Goal: Task Accomplishment & Management: Use online tool/utility

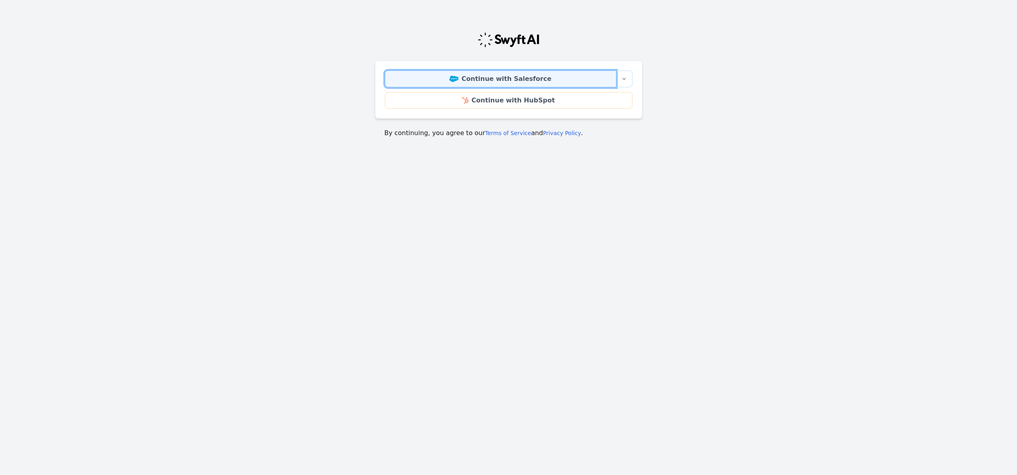
click at [541, 78] on link "Continue with Salesforce" at bounding box center [500, 78] width 231 height 17
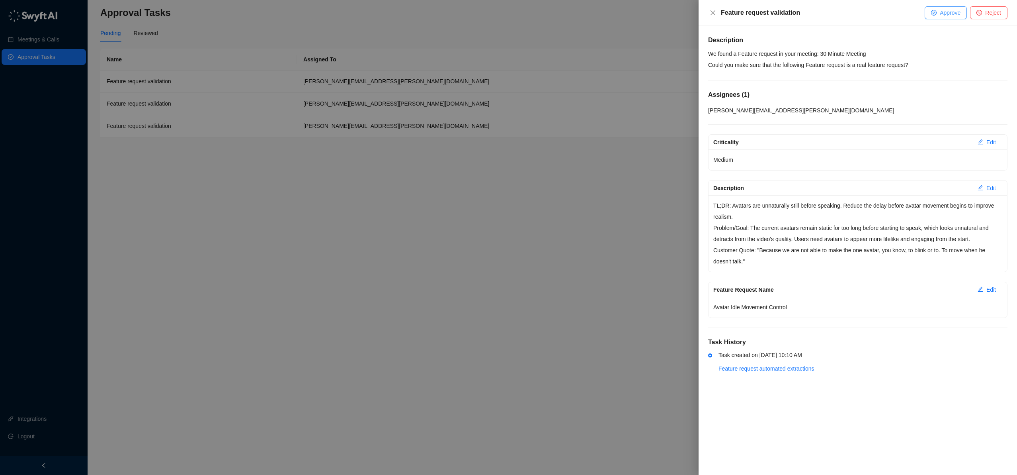
click at [949, 17] on button "Approve" at bounding box center [946, 12] width 42 height 13
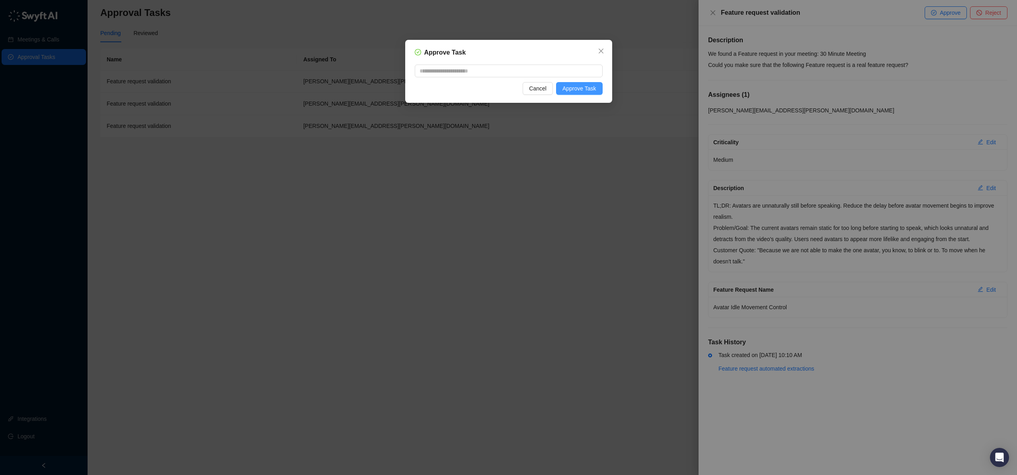
click at [590, 88] on span "Approve Task" at bounding box center [580, 88] width 34 height 9
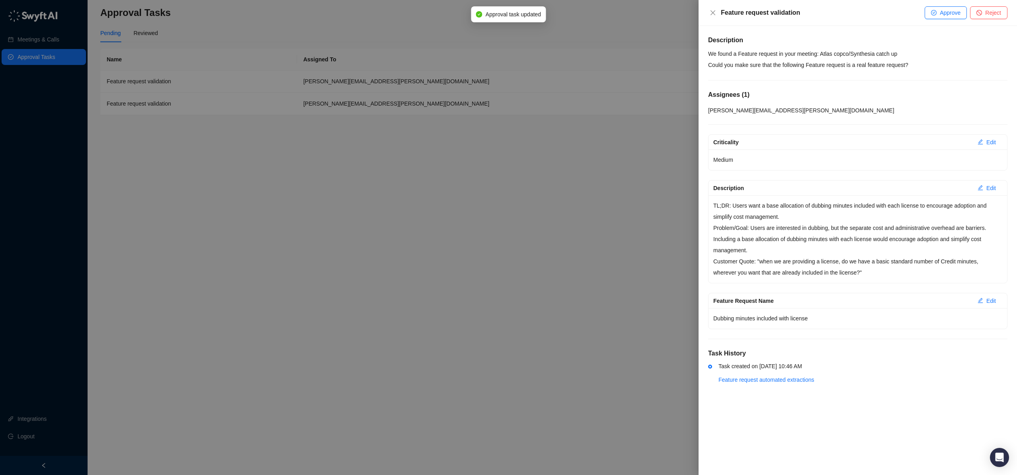
click at [595, 154] on div at bounding box center [508, 237] width 1017 height 475
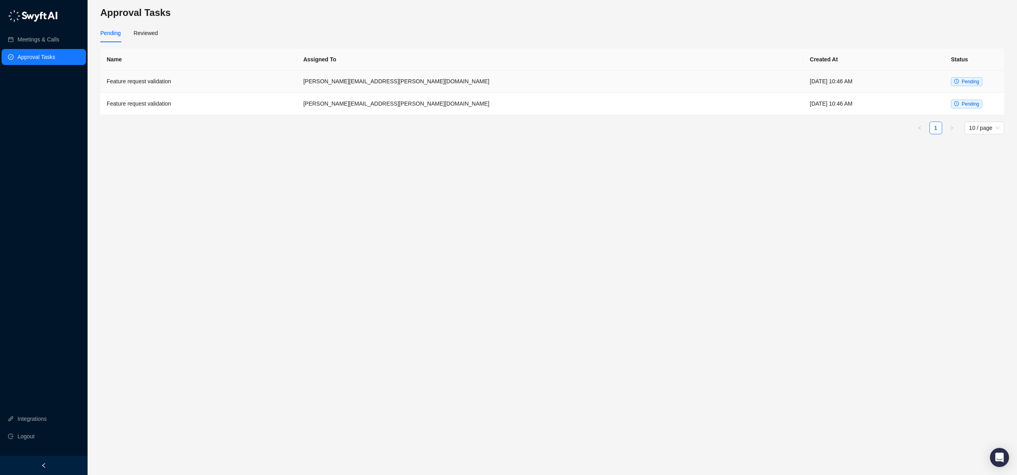
click at [189, 77] on td "Feature request validation" at bounding box center [198, 81] width 197 height 22
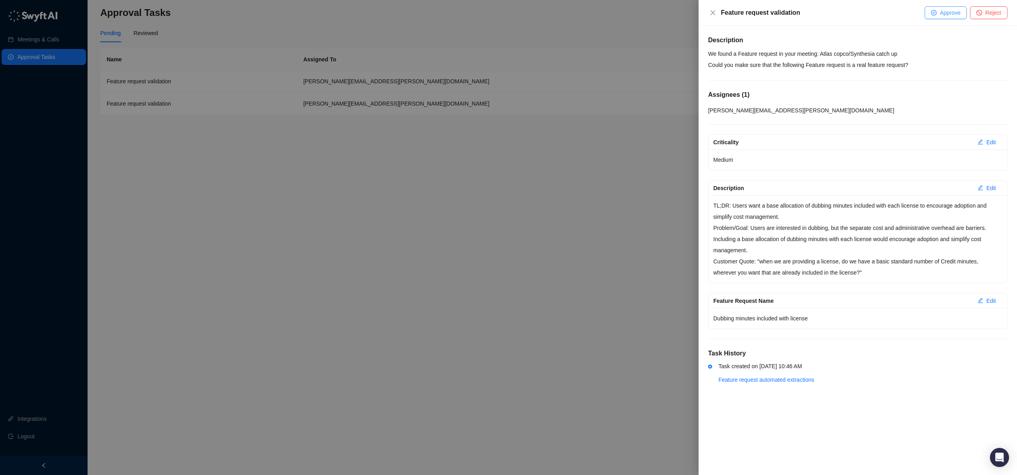
click at [947, 17] on span "Approve" at bounding box center [950, 12] width 21 height 9
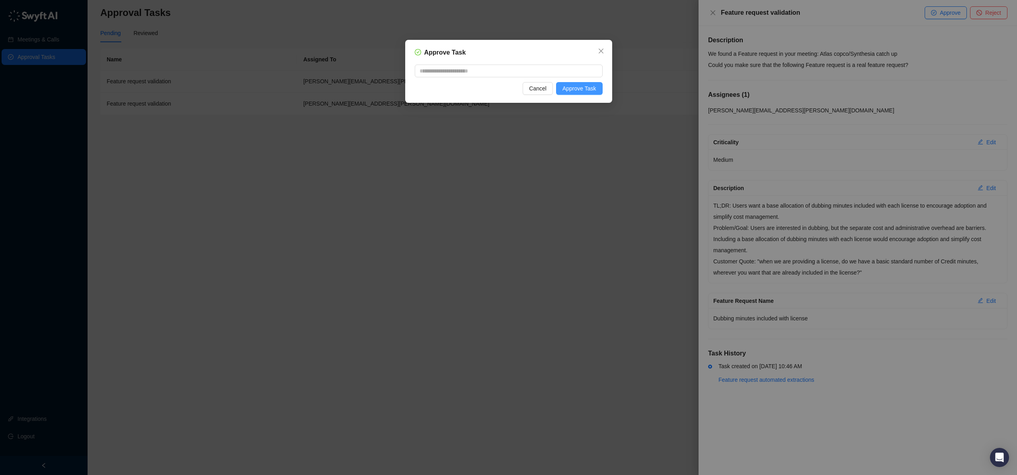
click at [600, 87] on button "Approve Task" at bounding box center [579, 88] width 47 height 13
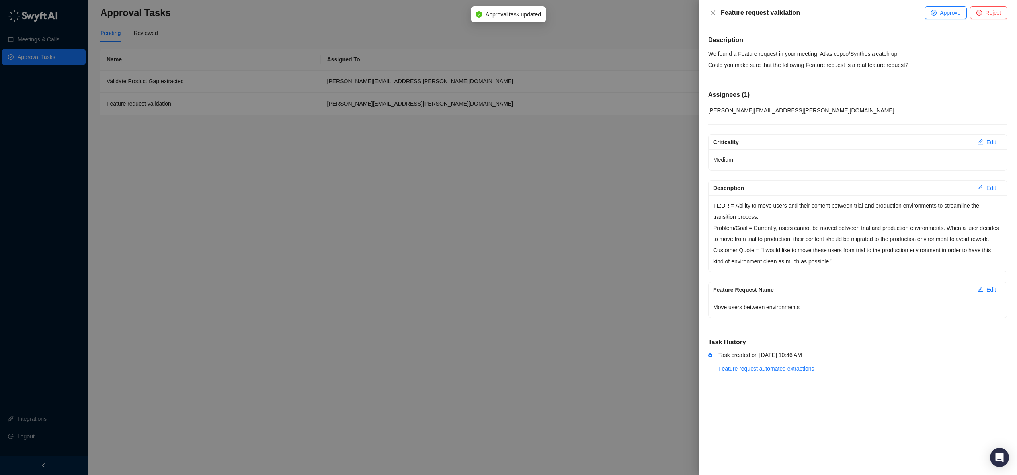
click at [276, 104] on div at bounding box center [508, 237] width 1017 height 475
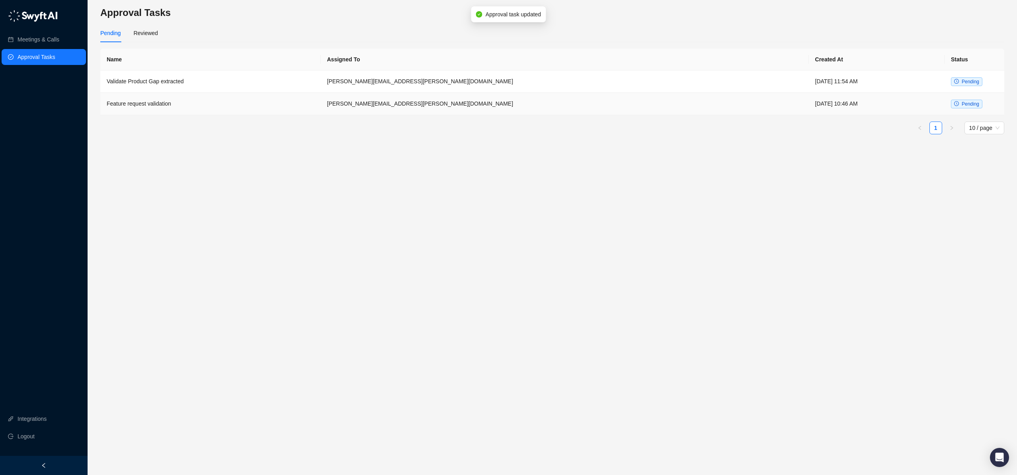
click at [226, 107] on td "Feature request validation" at bounding box center [210, 104] width 221 height 22
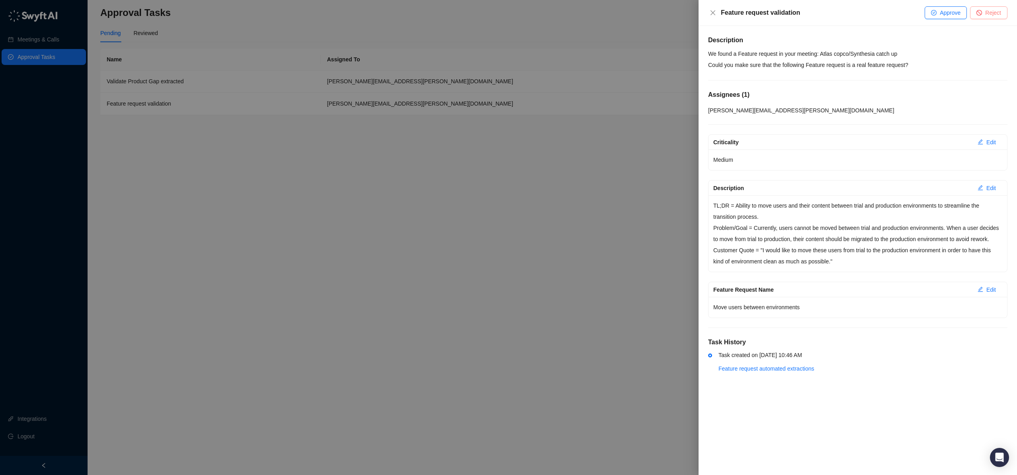
click at [992, 15] on span "Reject" at bounding box center [993, 12] width 16 height 9
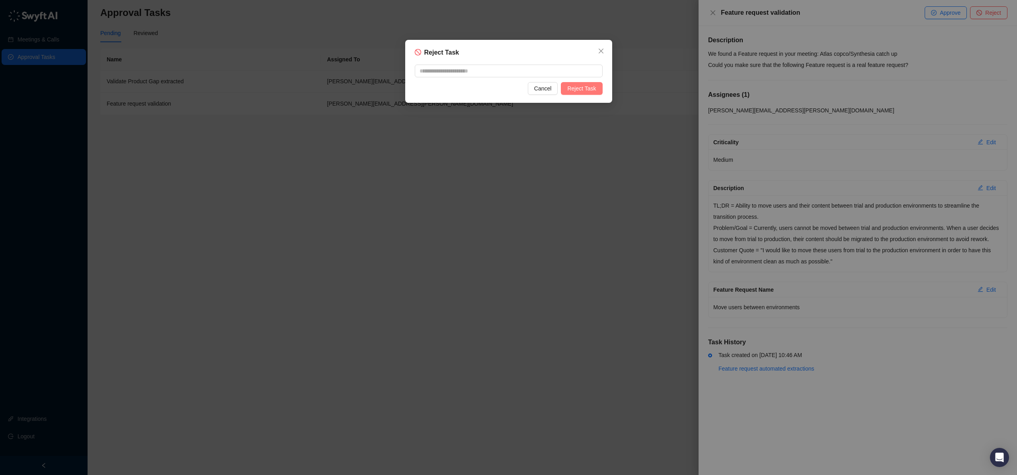
click at [594, 89] on span "Reject Task" at bounding box center [581, 88] width 29 height 9
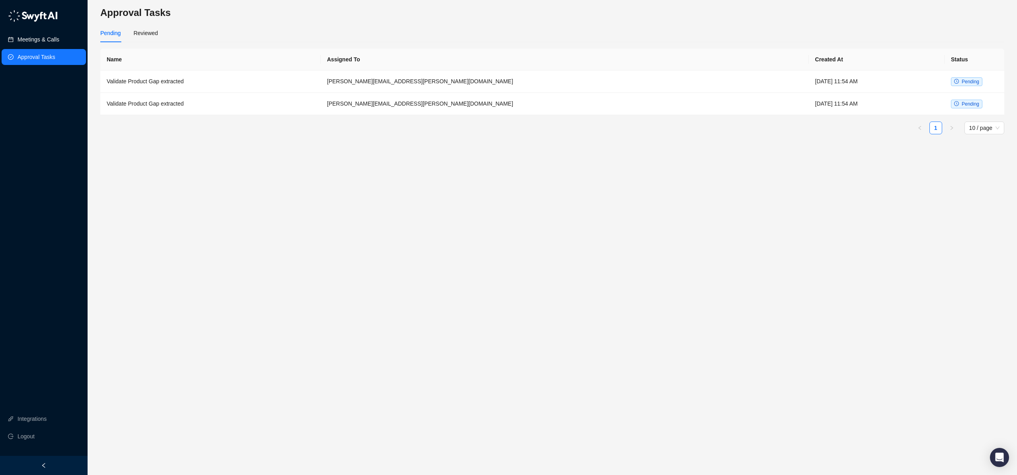
click at [51, 37] on link "Meetings & Calls" at bounding box center [39, 39] width 42 height 16
